Goal: Information Seeking & Learning: Understand process/instructions

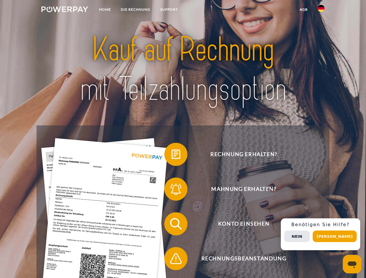
click at [65, 10] on img at bounding box center [64, 9] width 47 height 6
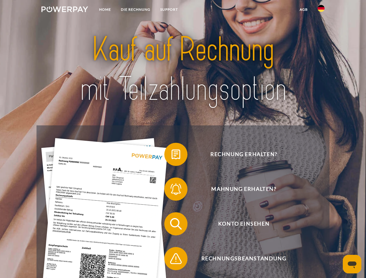
click at [321, 10] on img at bounding box center [320, 8] width 7 height 7
click at [303, 10] on link "agb" at bounding box center [304, 9] width 18 height 10
click at [171, 156] on span at bounding box center [167, 154] width 29 height 29
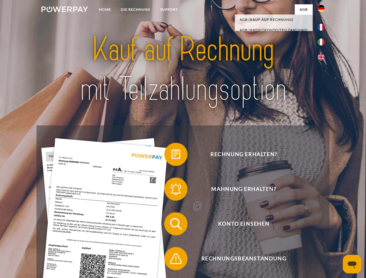
click at [171, 190] on div "Rechnung erhalten? Mahnung erhalten? Konto einsehen" at bounding box center [182, 241] width 293 height 232
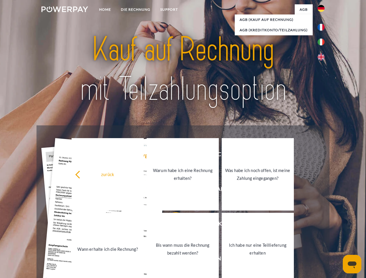
click at [171, 225] on link "Bis wann muss die Rechnung bezahlt werden?" at bounding box center [183, 249] width 72 height 72
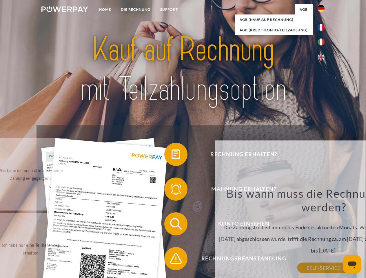
click at [171, 260] on span at bounding box center [167, 258] width 29 height 29
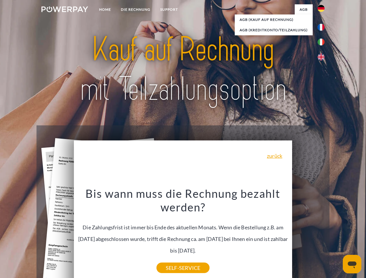
click at [322, 234] on div "Rechnung erhalten? Mahnung erhalten? Konto einsehen" at bounding box center [182, 241] width 293 height 232
click at [308, 235] on span "Konto einsehen" at bounding box center [244, 223] width 142 height 23
click at [337, 236] on header "Home DIE RECHNUNG SUPPORT" at bounding box center [183, 200] width 366 height 400
